Goal: Task Accomplishment & Management: Use online tool/utility

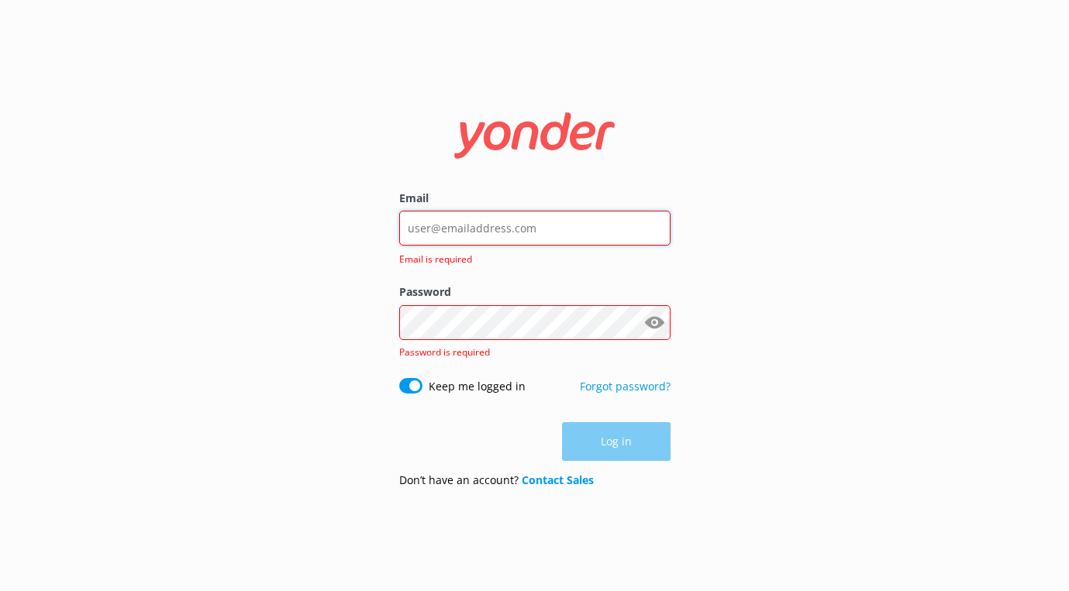
click at [491, 230] on input "Email" at bounding box center [534, 228] width 271 height 35
paste input "[PERSON_NAME][EMAIL_ADDRESS][DOMAIN_NAME]"
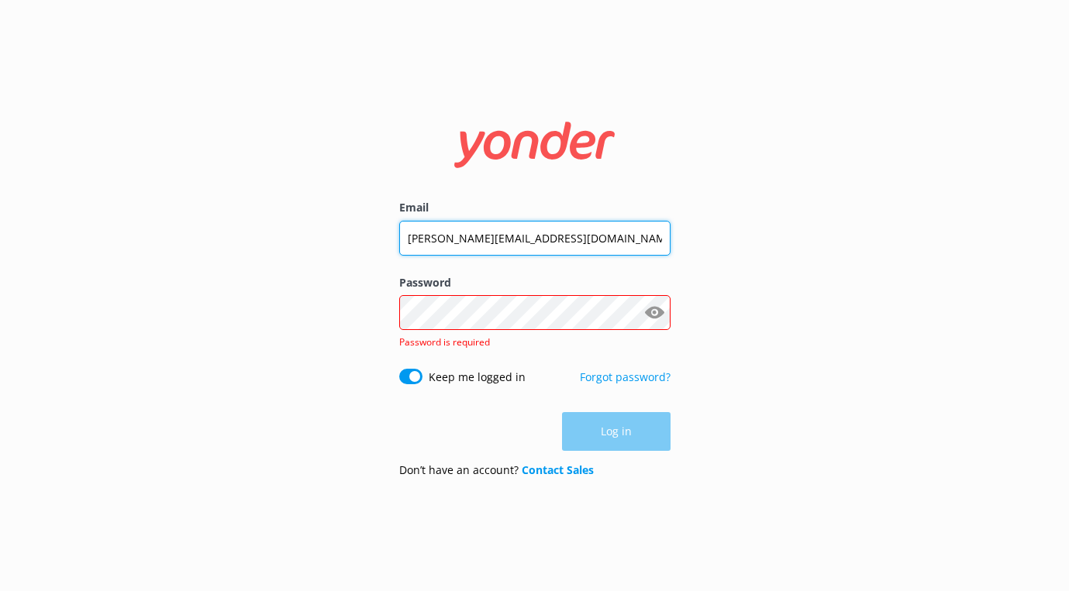
type input "[PERSON_NAME][EMAIL_ADDRESS][DOMAIN_NAME]"
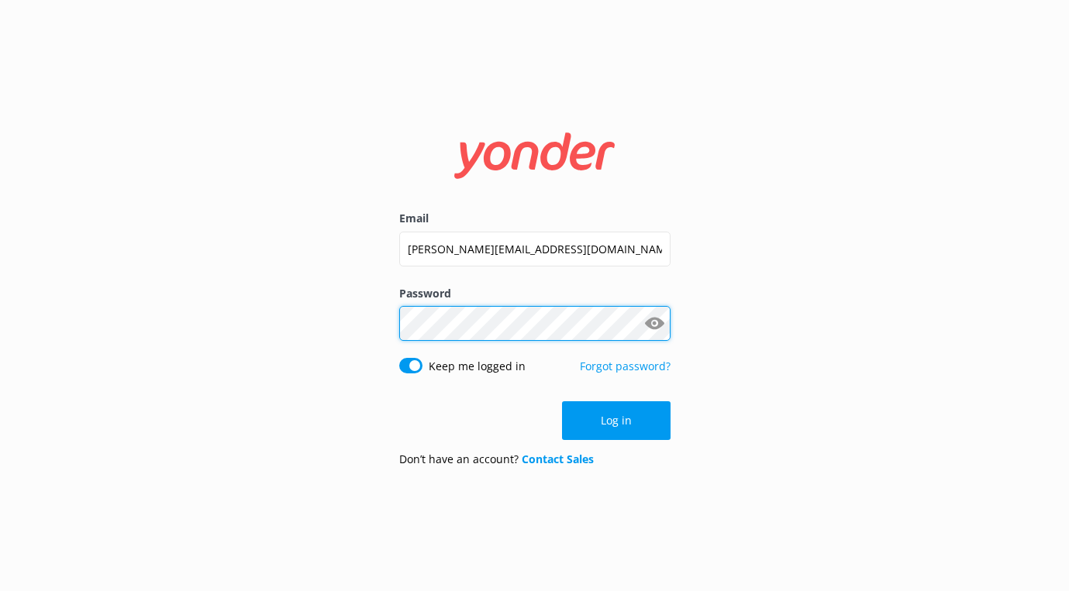
click at [615, 421] on button "Log in" at bounding box center [616, 420] width 109 height 39
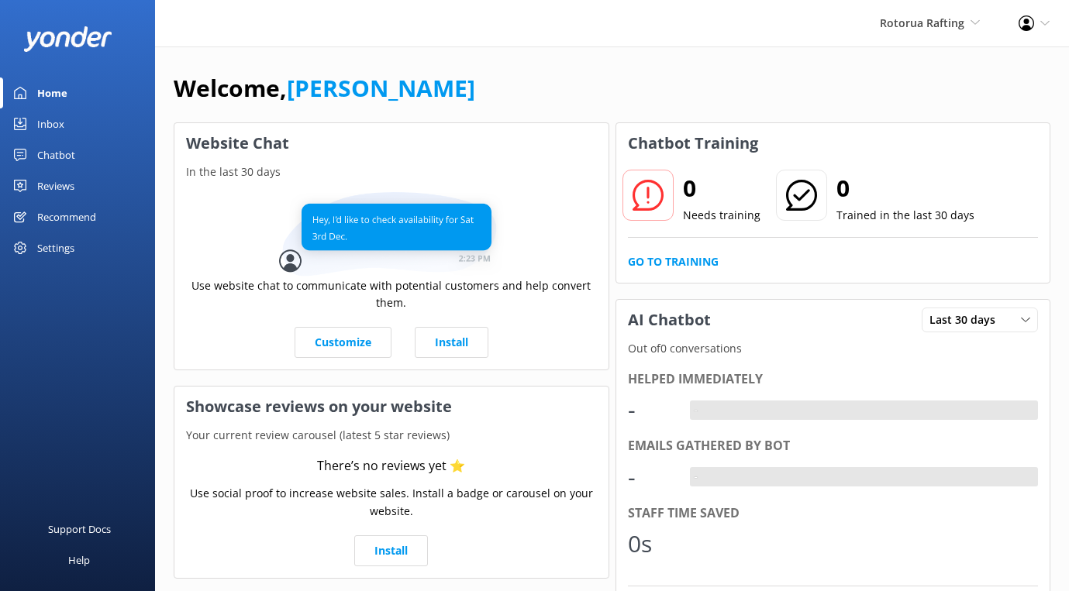
click at [53, 151] on div "Chatbot" at bounding box center [56, 155] width 38 height 31
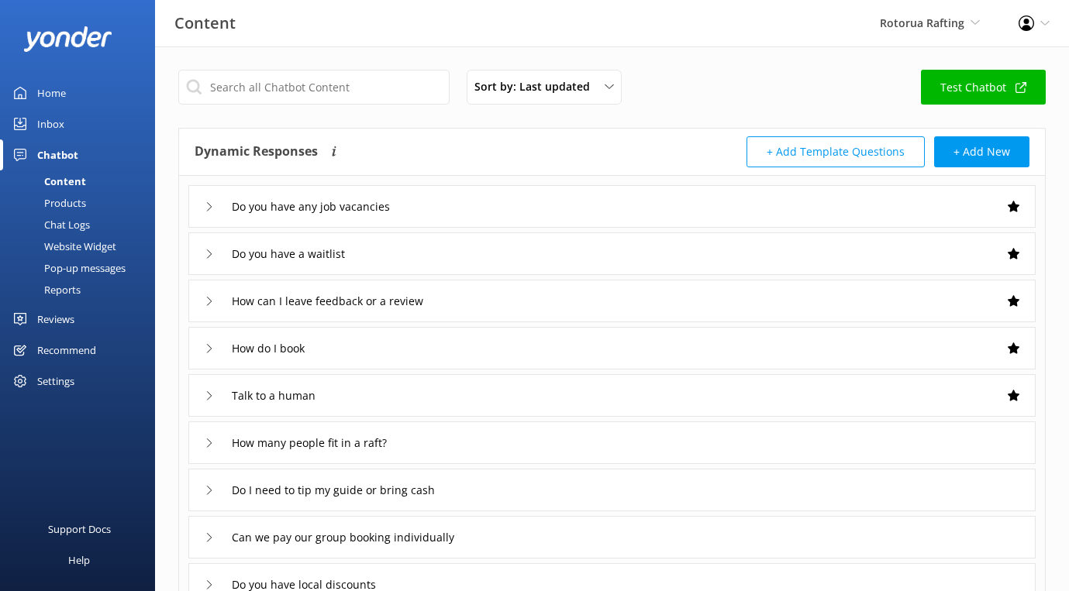
click at [965, 94] on link "Test Chatbot" at bounding box center [983, 87] width 125 height 35
click at [83, 251] on div "Website Widget" at bounding box center [62, 247] width 107 height 22
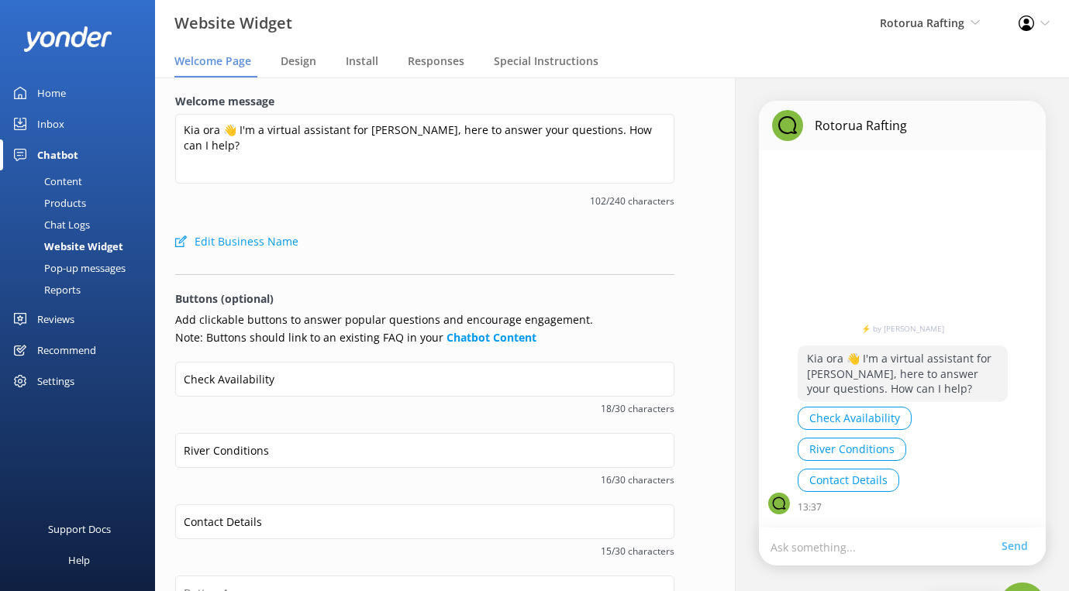
drag, startPoint x: 942, startPoint y: 392, endPoint x: 799, endPoint y: 364, distance: 145.3
click at [799, 364] on p "Kia ora 👋 I'm a virtual assistant for [PERSON_NAME], here to answer your questi…" at bounding box center [902, 374] width 210 height 57
click at [839, 369] on p "Kia ora 👋 I'm a virtual assistant for [PERSON_NAME], here to answer your questi…" at bounding box center [902, 374] width 210 height 57
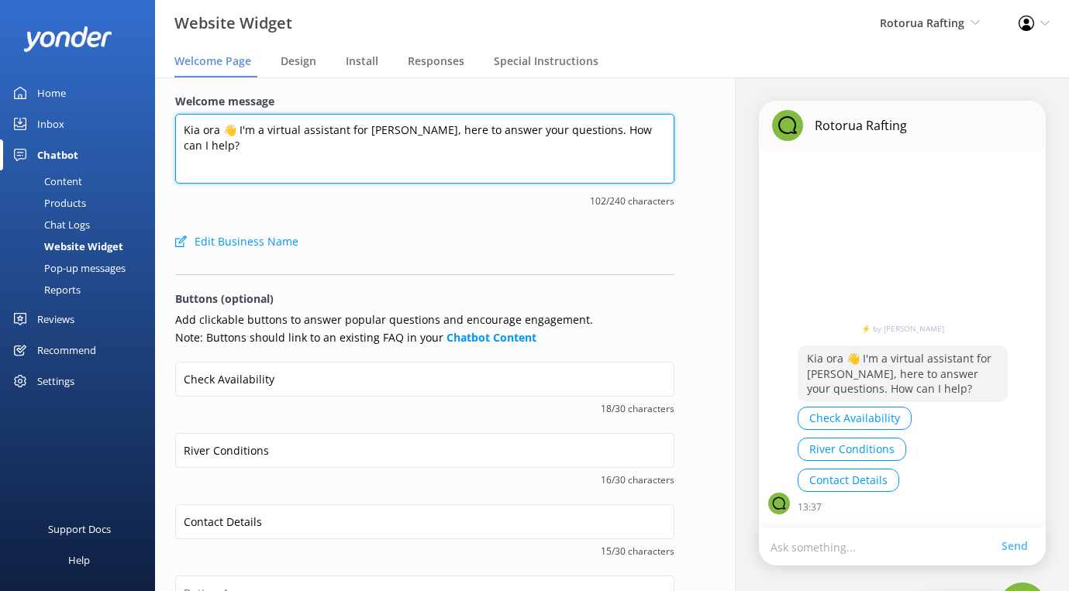
drag, startPoint x: 229, startPoint y: 150, endPoint x: 208, endPoint y: 101, distance: 53.1
click at [208, 102] on div "Welcome message Kia ora 👋 I'm a virtual assistant for [PERSON_NAME], here to an…" at bounding box center [424, 159] width 499 height 133
click at [306, 159] on textarea "Kia ora 👋 I'm a virtual assistant for [PERSON_NAME], here to answer your questi…" at bounding box center [424, 149] width 499 height 70
drag, startPoint x: 224, startPoint y: 136, endPoint x: 188, endPoint y: 97, distance: 53.2
click at [189, 98] on div "Welcome message Kia ora 👋 I'm a virtual assistant for [PERSON_NAME], here to an…" at bounding box center [424, 159] width 499 height 133
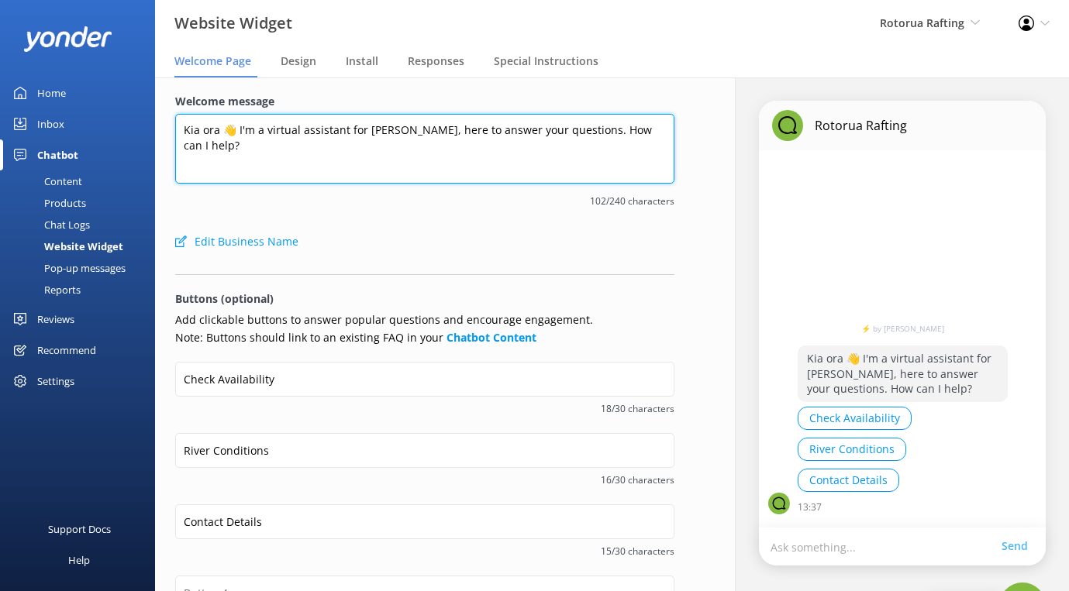
click at [288, 151] on textarea "Kia ora 👋 I'm a virtual assistant for [PERSON_NAME], here to answer your questi…" at bounding box center [424, 149] width 499 height 70
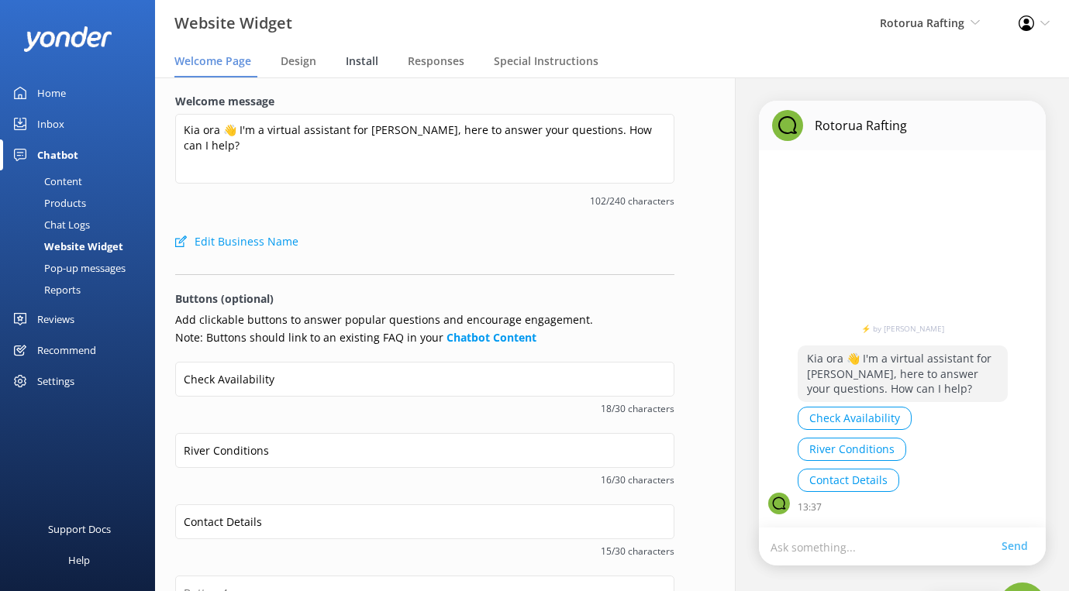
click at [349, 74] on div "Install" at bounding box center [365, 62] width 39 height 31
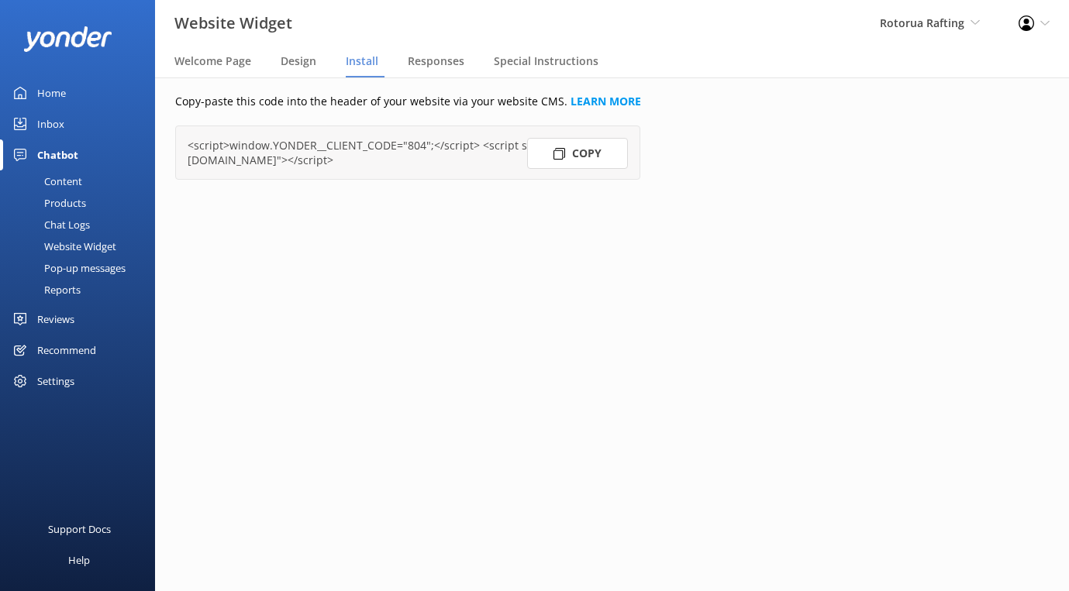
click at [363, 63] on span "Install" at bounding box center [362, 61] width 33 height 16
click at [589, 104] on link "LEARN MORE" at bounding box center [605, 101] width 71 height 15
click at [590, 153] on button "Copy" at bounding box center [577, 153] width 101 height 31
